Goal: Task Accomplishment & Management: Complete application form

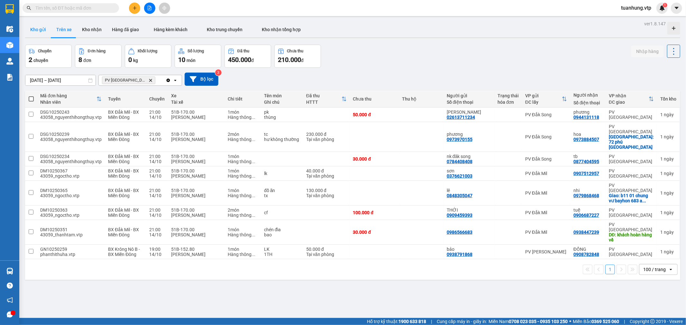
click at [40, 30] on button "Kho gửi" at bounding box center [38, 29] width 26 height 15
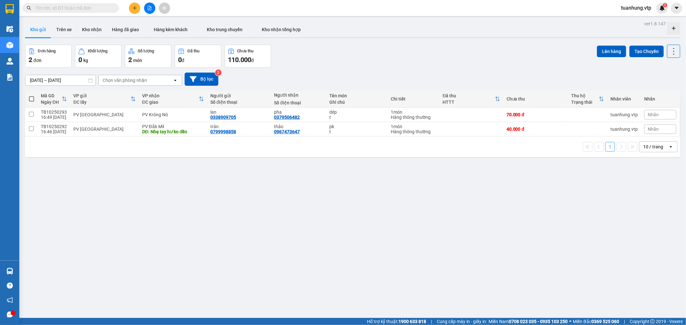
click at [31, 100] on span at bounding box center [31, 98] width 5 height 5
click at [32, 96] on input "checkbox" at bounding box center [32, 96] width 0 height 0
checkbox input "true"
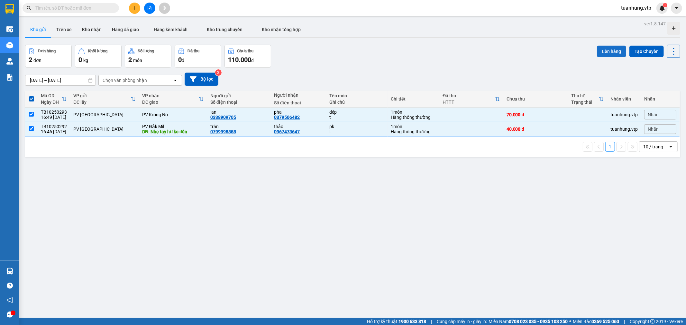
click at [597, 47] on button "Lên hàng" at bounding box center [611, 52] width 29 height 12
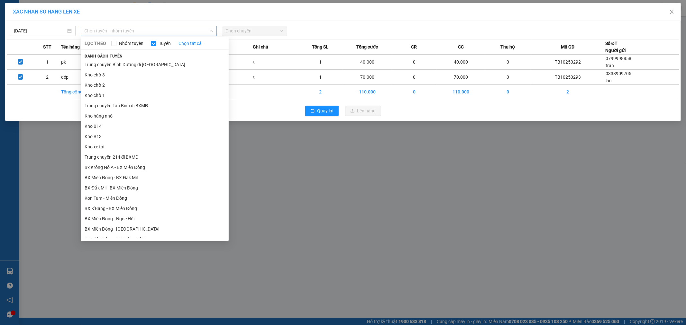
click at [124, 30] on span "Chọn tuyến - nhóm tuyến" at bounding box center [149, 31] width 128 height 10
drag, startPoint x: 127, startPoint y: 104, endPoint x: 132, endPoint y: 100, distance: 5.8
click at [128, 103] on li "Trung chuyển Tân Bình đi BXMĐ" at bounding box center [155, 106] width 148 height 10
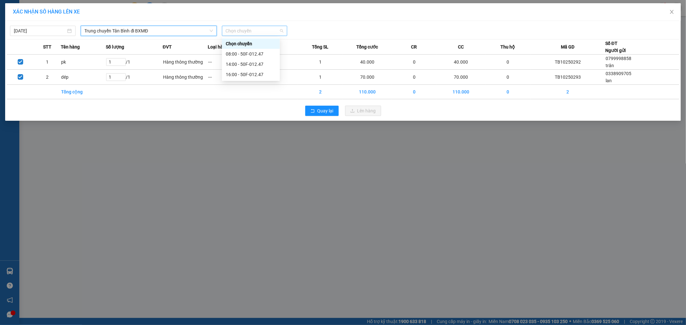
click at [284, 32] on div "Chọn chuyến" at bounding box center [255, 31] width 66 height 10
click at [255, 54] on div "08:00 - 50F-012.47" at bounding box center [251, 53] width 50 height 7
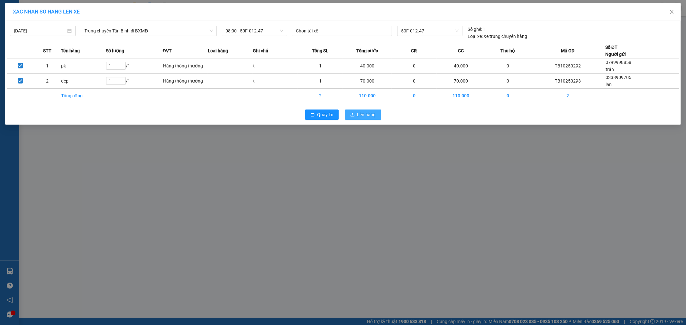
click at [360, 113] on span "Lên hàng" at bounding box center [366, 114] width 19 height 7
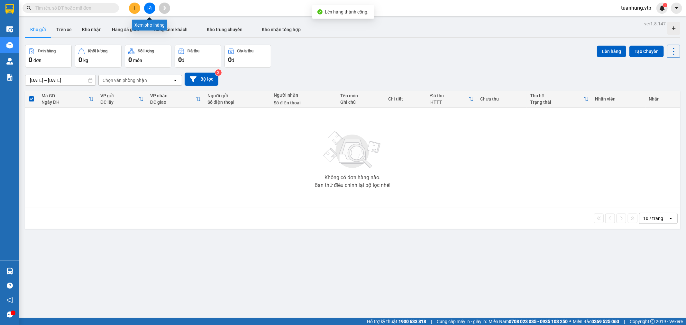
click at [145, 6] on button at bounding box center [149, 8] width 11 height 11
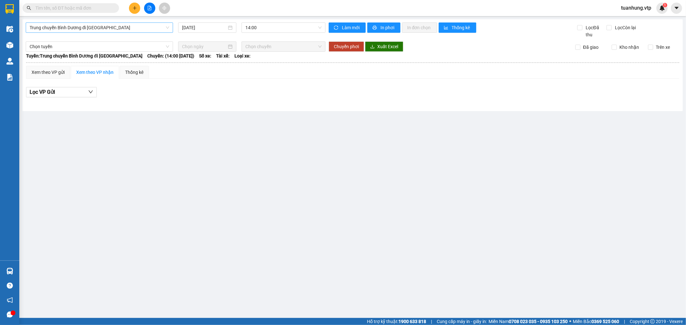
click at [66, 27] on span "Trung chuyển Bình Dương đi [GEOGRAPHIC_DATA]" at bounding box center [100, 28] width 140 height 10
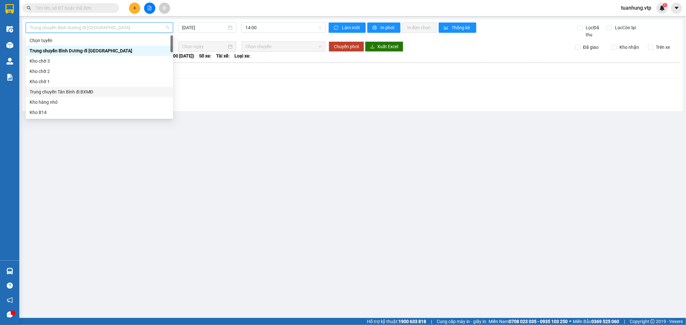
click at [59, 90] on div "Trung chuyển Tân Bình đi BXMĐ" at bounding box center [100, 91] width 140 height 7
type input "[DATE]"
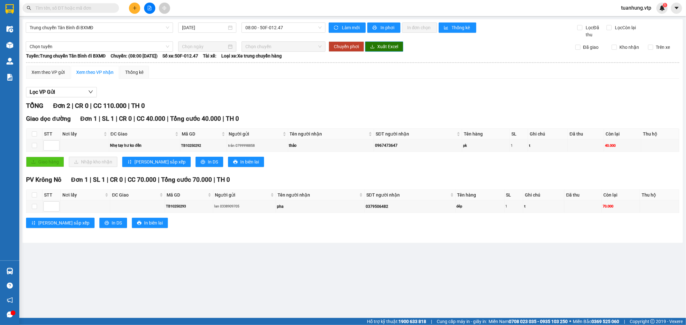
click at [380, 47] on span "Xuất Excel" at bounding box center [387, 46] width 21 height 7
click at [133, 8] on icon "plus" at bounding box center [134, 8] width 5 height 5
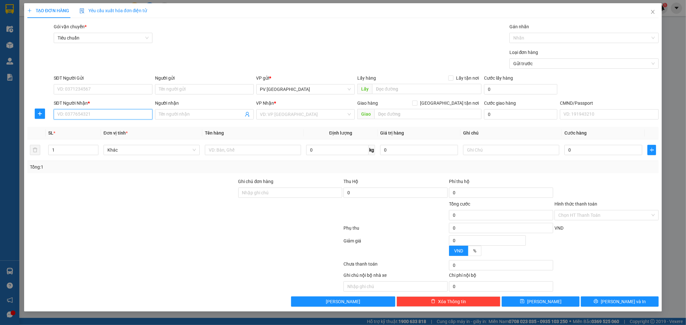
click at [128, 115] on input "SĐT Người Nhận *" at bounding box center [103, 114] width 99 height 10
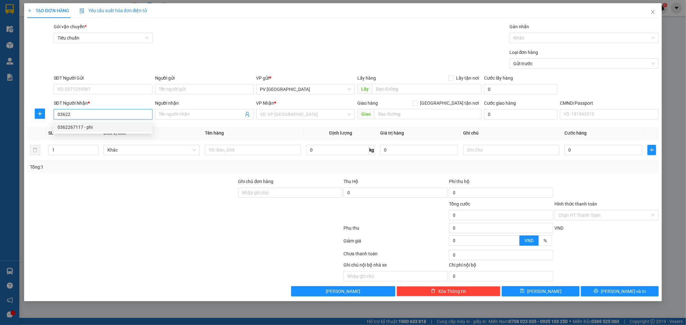
click at [118, 126] on div "0362267117 - phi" at bounding box center [103, 127] width 91 height 7
type input "0362267117"
type input "phi"
type input "gấp"
type input "0362267117"
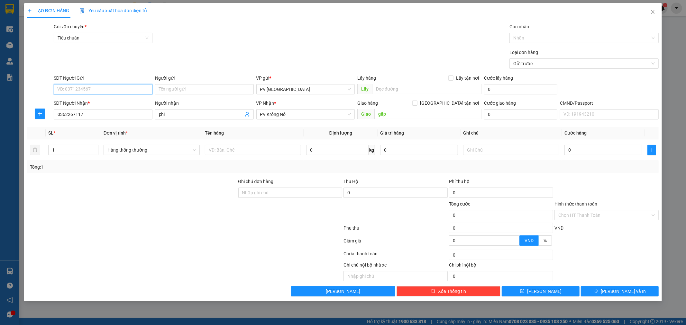
click at [146, 91] on input "SĐT Người Gửi" at bounding box center [103, 89] width 99 height 10
click at [129, 102] on div "0343741201 - thịnh" at bounding box center [103, 102] width 91 height 7
type input "0343741201"
type input "thịnh"
click at [261, 153] on input "text" at bounding box center [253, 150] width 96 height 10
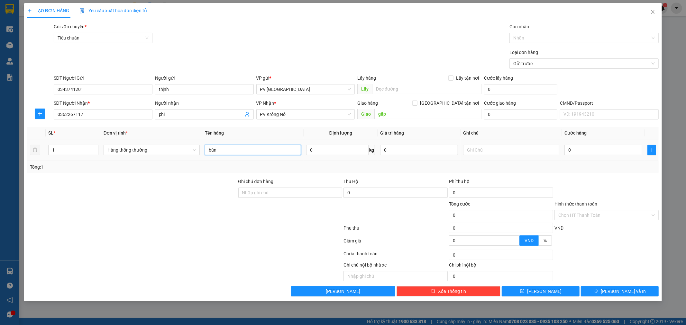
type input "bún"
type input "b"
type input "6"
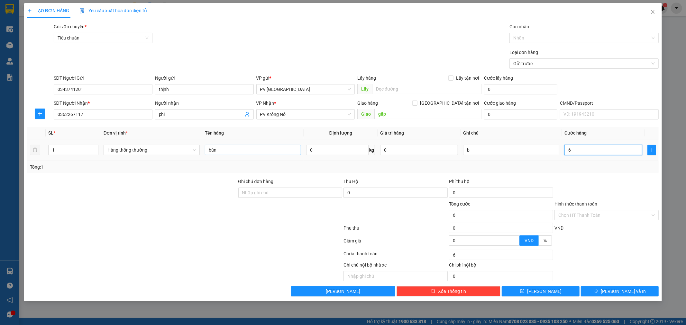
type input "60"
type input "600"
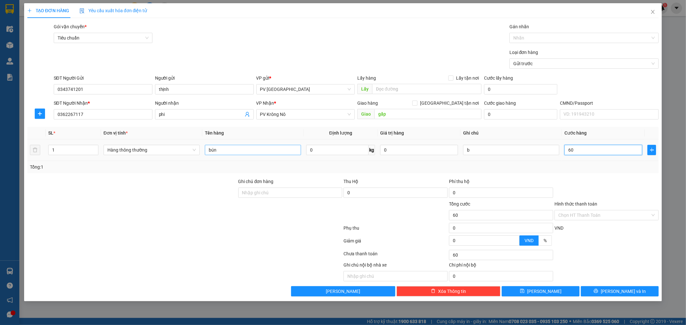
type input "600"
type input "6.000"
type input "60.000"
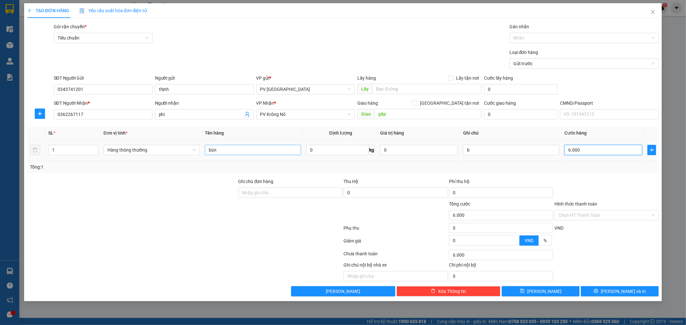
type input "60.000"
click at [635, 293] on button "[PERSON_NAME] và In" at bounding box center [620, 291] width 78 height 10
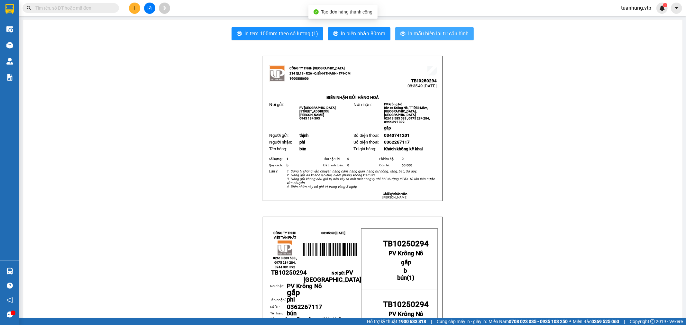
click at [426, 33] on span "In mẫu biên lai tự cấu hình" at bounding box center [438, 34] width 60 height 8
click at [453, 32] on span "In mẫu biên lai tự cấu hình" at bounding box center [438, 34] width 60 height 8
